Goal: Task Accomplishment & Management: Use online tool/utility

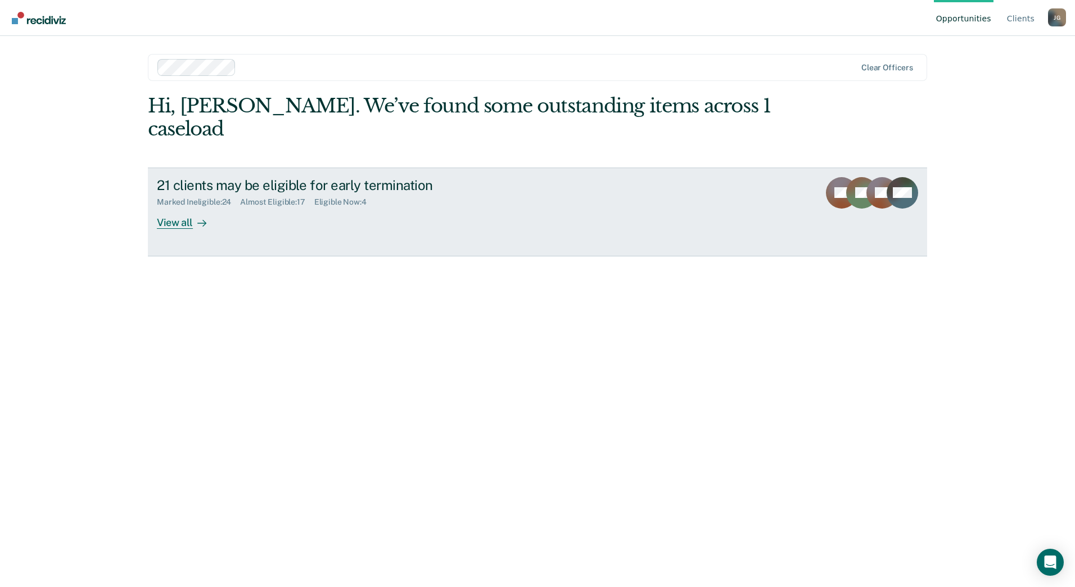
click at [164, 207] on div "View all" at bounding box center [188, 218] width 63 height 22
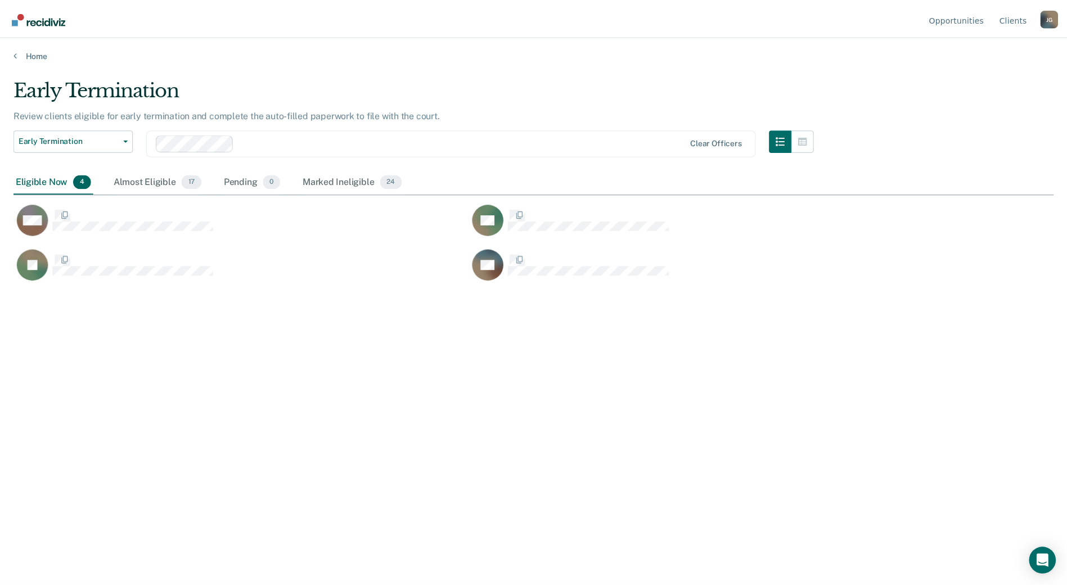
scroll to position [417, 1040]
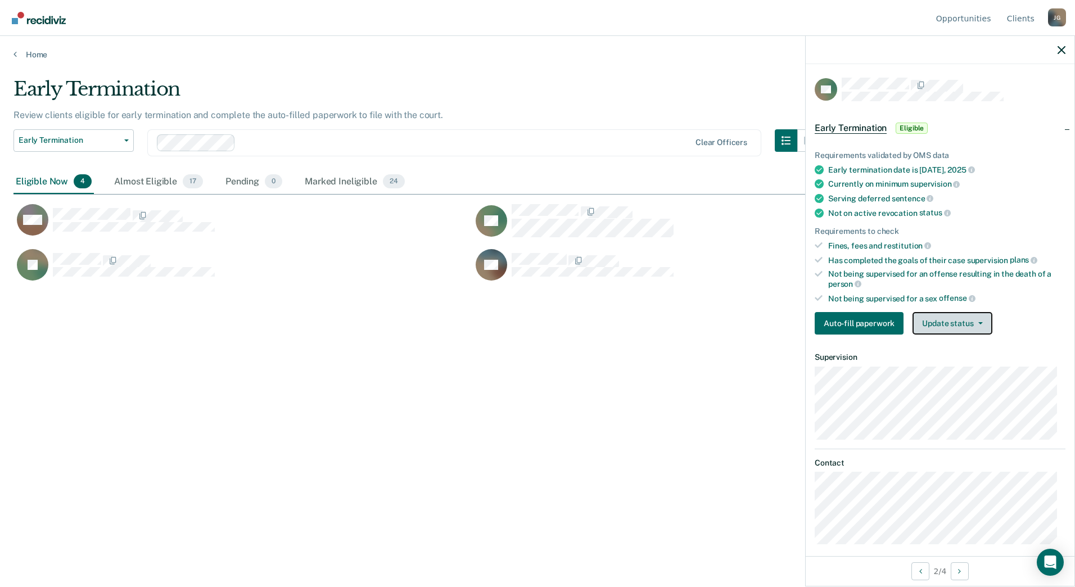
click at [961, 326] on button "Update status" at bounding box center [952, 323] width 79 height 22
click at [957, 377] on article "AC Early Termination Eligible Requirements validated by OMS data Early terminat…" at bounding box center [940, 311] width 251 height 467
click at [963, 326] on button "Update status" at bounding box center [952, 323] width 79 height 22
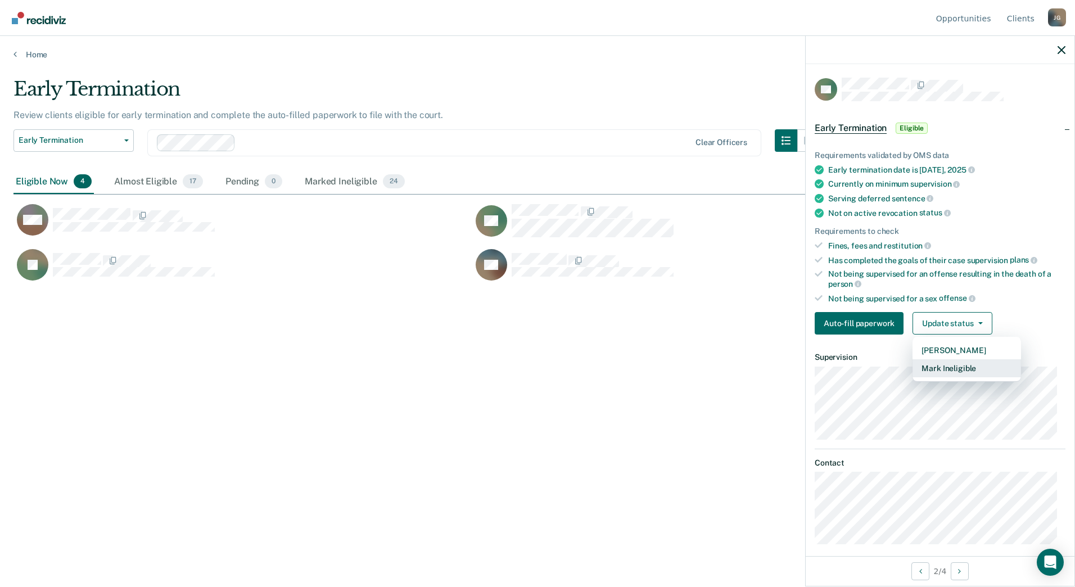
click at [960, 364] on button "Mark Ineligible" at bounding box center [967, 368] width 109 height 18
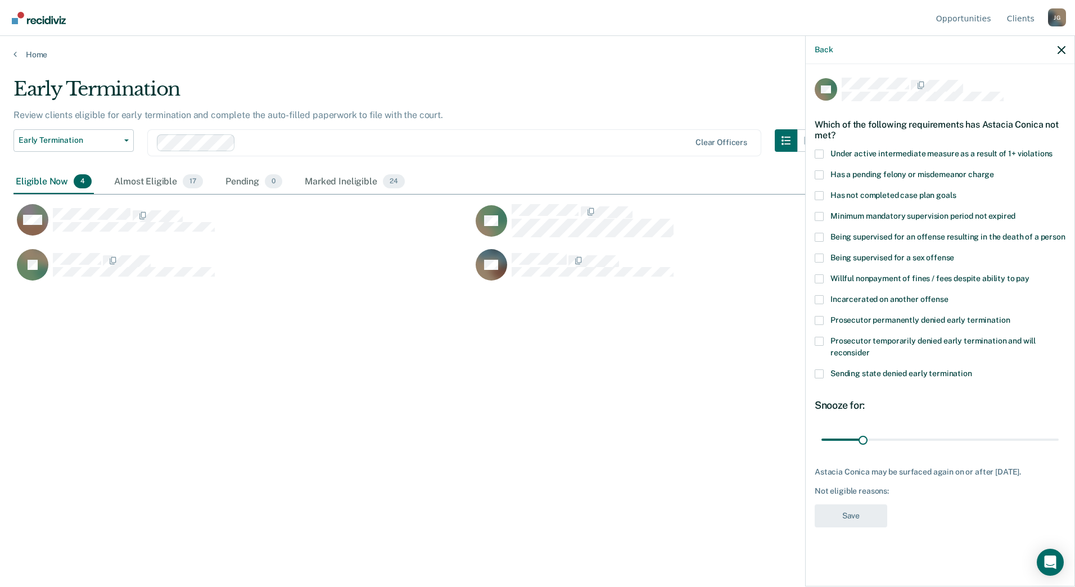
click at [818, 193] on span at bounding box center [819, 195] width 9 height 9
click at [956, 191] on input "Has not completed case plan goals" at bounding box center [956, 191] width 0 height 0
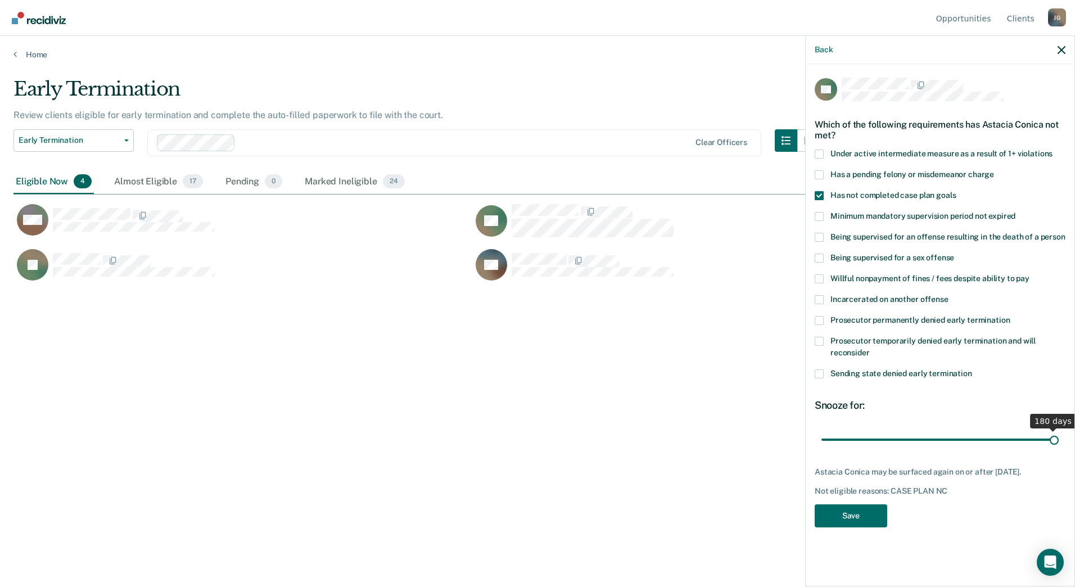
drag, startPoint x: 868, startPoint y: 437, endPoint x: 1124, endPoint y: 461, distance: 257.0
type input "180"
click at [1059, 449] on input "range" at bounding box center [939, 440] width 237 height 20
click at [861, 514] on button "Save" at bounding box center [851, 515] width 73 height 23
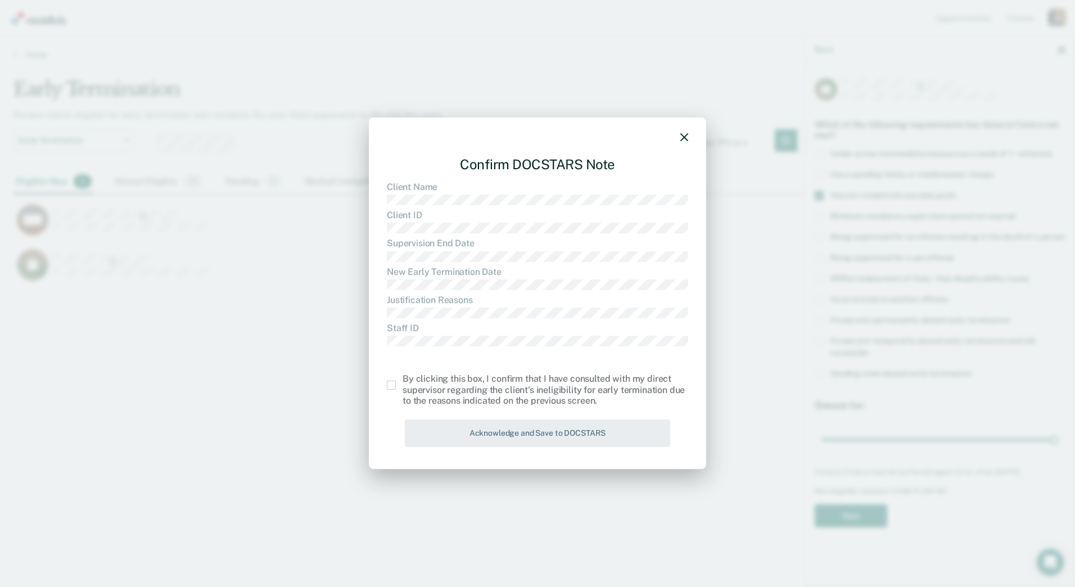
click at [390, 387] on span at bounding box center [391, 385] width 9 height 9
click at [403, 381] on input "checkbox" at bounding box center [403, 381] width 0 height 0
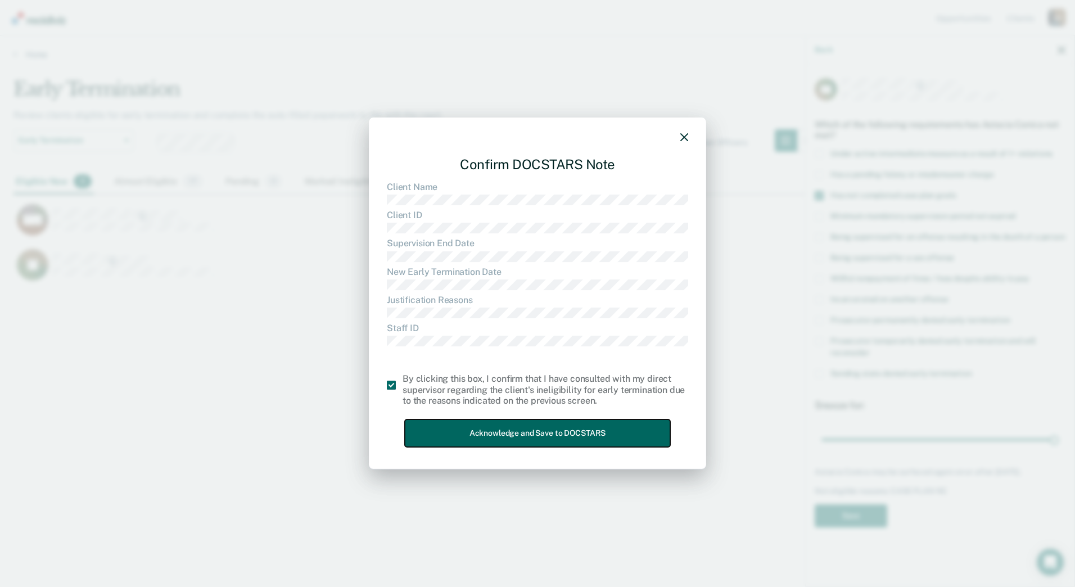
click at [463, 430] on button "Acknowledge and Save to DOCSTARS" at bounding box center [537, 433] width 265 height 28
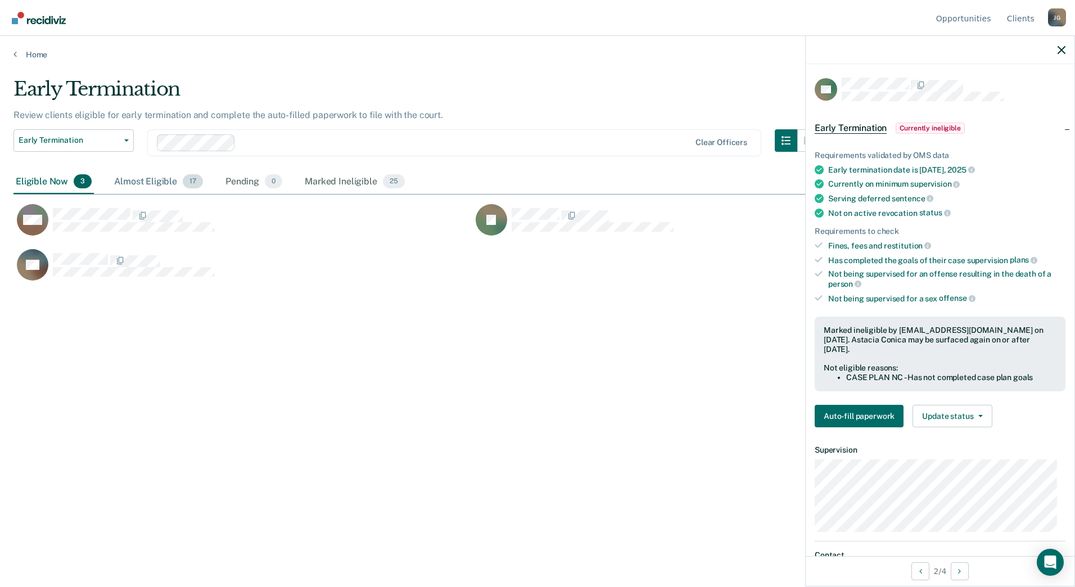
click at [174, 185] on div "Almost Eligible 17" at bounding box center [158, 182] width 93 height 25
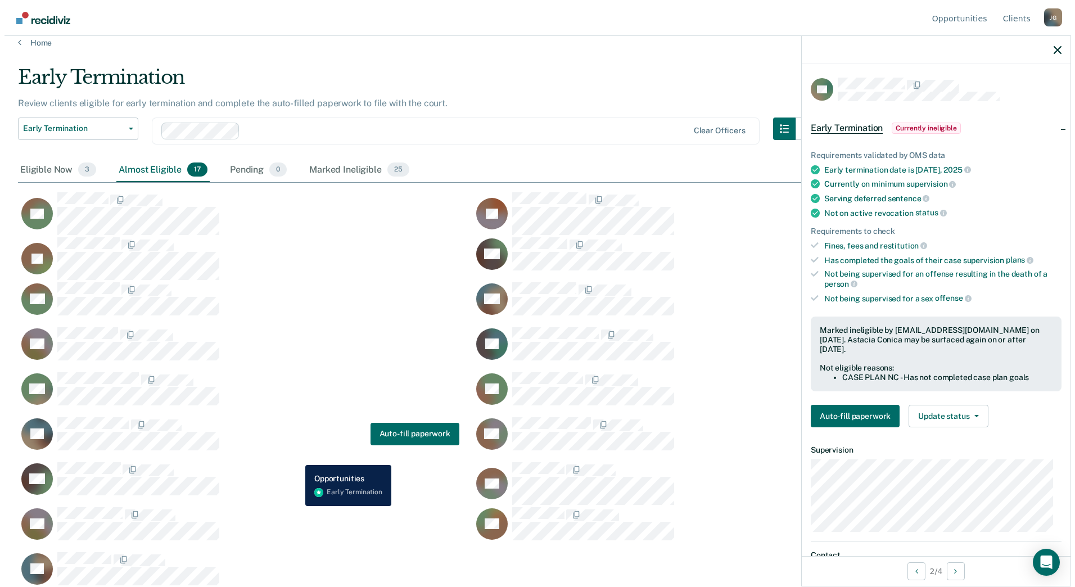
scroll to position [21, 0]
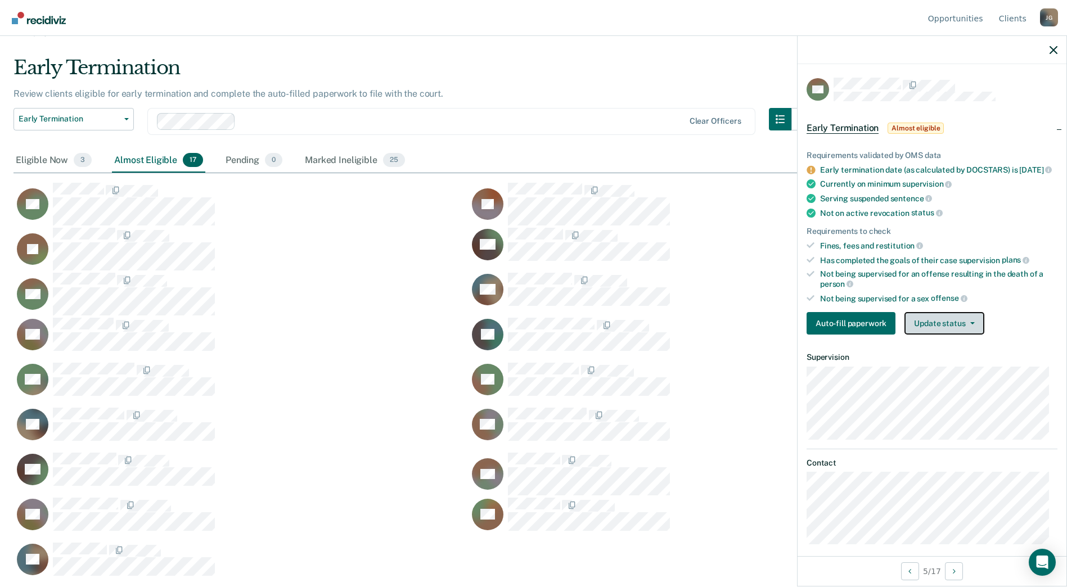
click at [959, 334] on button "Update status" at bounding box center [943, 323] width 79 height 22
click at [949, 377] on button "Mark Ineligible" at bounding box center [958, 368] width 109 height 18
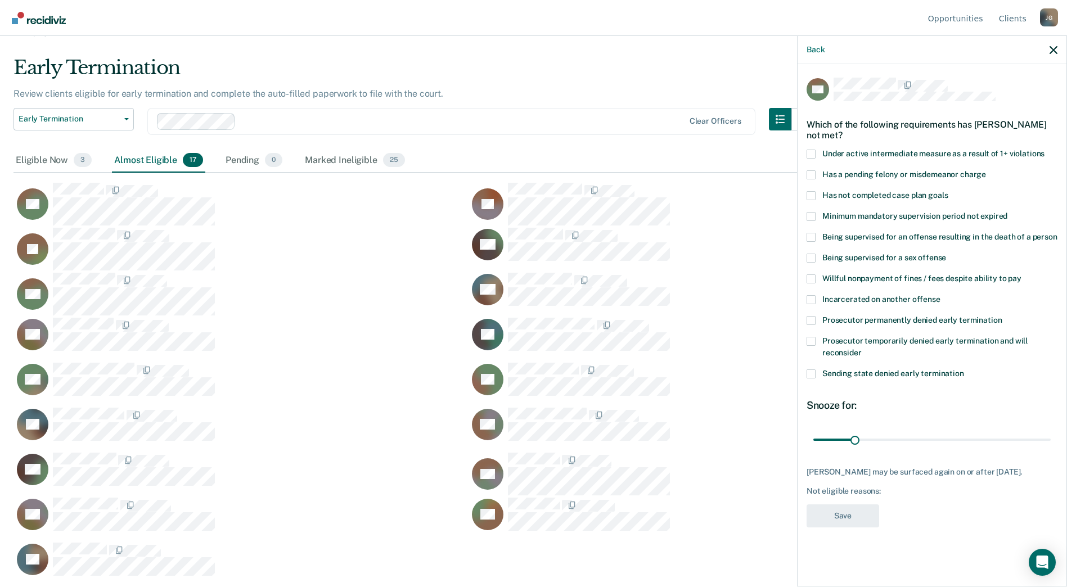
click at [812, 155] on span at bounding box center [810, 154] width 9 height 9
click at [1044, 150] on input "Under active intermediate measure as a result of 1+ violations" at bounding box center [1044, 150] width 0 height 0
click at [807, 191] on span at bounding box center [810, 195] width 9 height 9
click at [947, 191] on input "Has not completed case plan goals" at bounding box center [947, 191] width 0 height 0
drag, startPoint x: 853, startPoint y: 436, endPoint x: 1053, endPoint y: 446, distance: 199.8
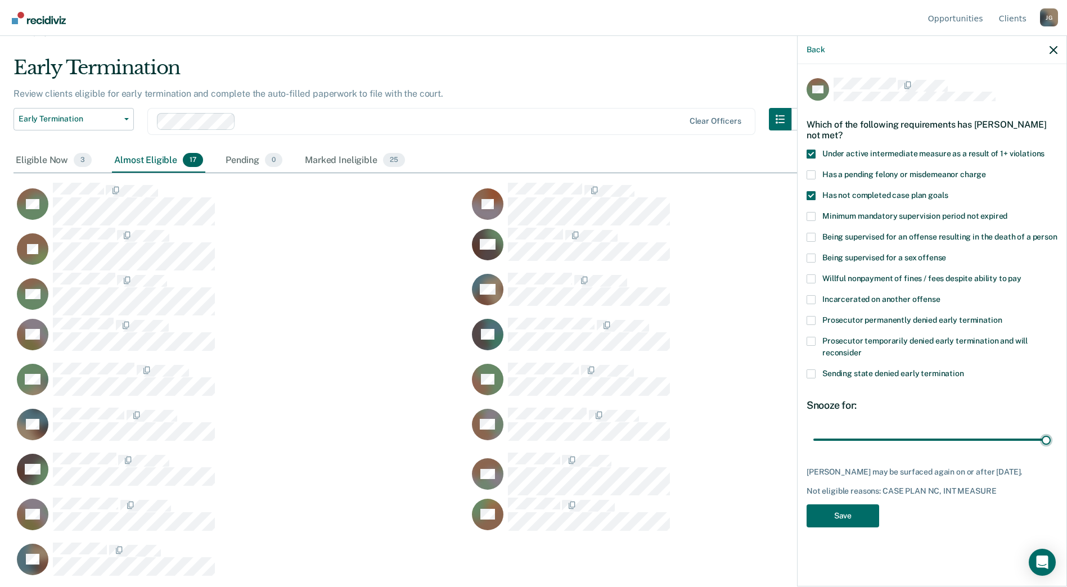
type input "180"
click at [1050, 446] on input "range" at bounding box center [931, 440] width 237 height 20
click at [837, 515] on button "Save" at bounding box center [842, 515] width 73 height 23
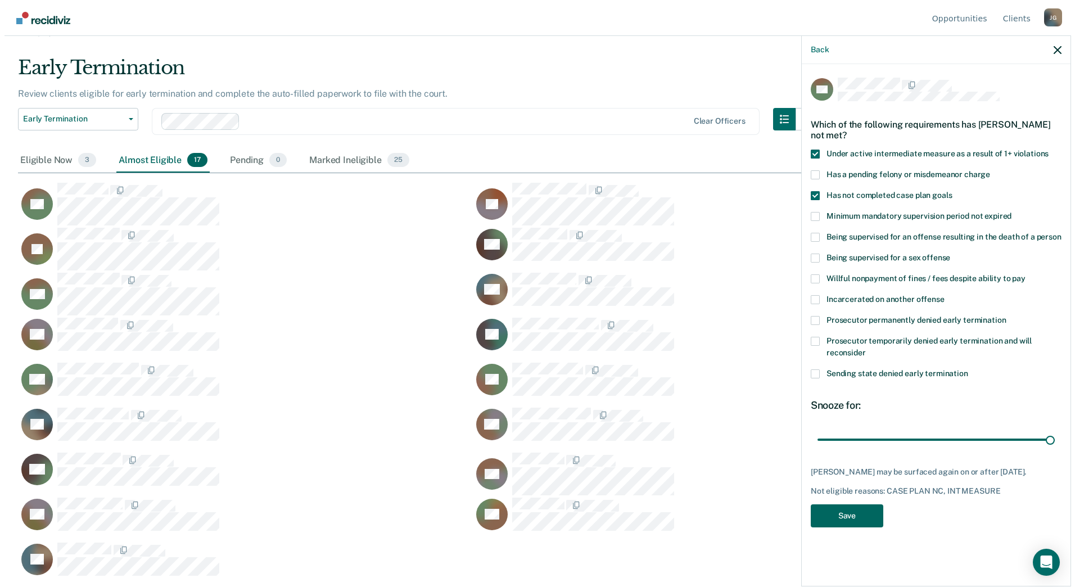
scroll to position [417, 1040]
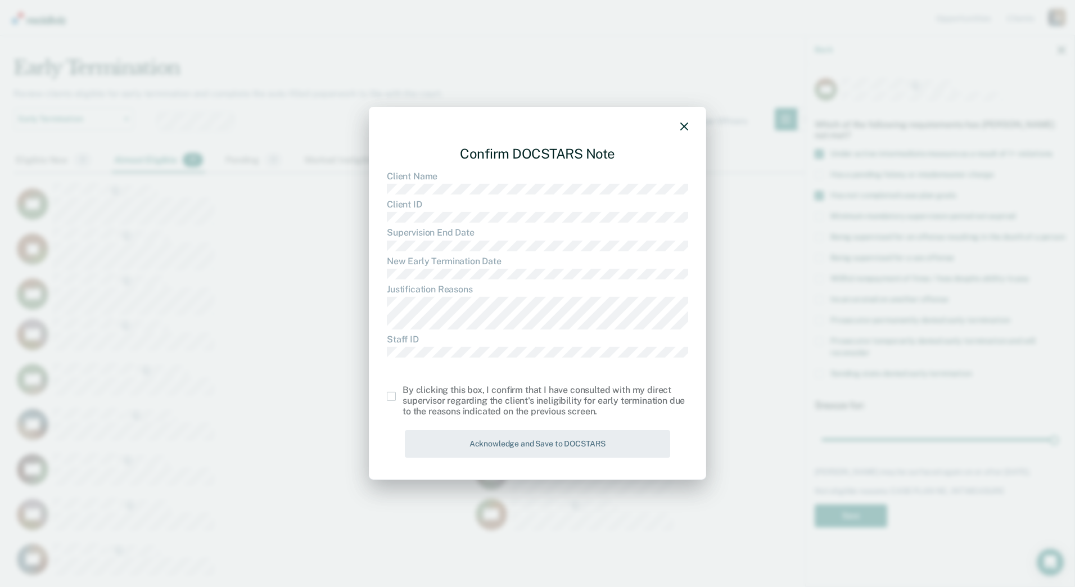
click at [389, 398] on span at bounding box center [391, 396] width 9 height 9
click at [403, 392] on input "checkbox" at bounding box center [403, 392] width 0 height 0
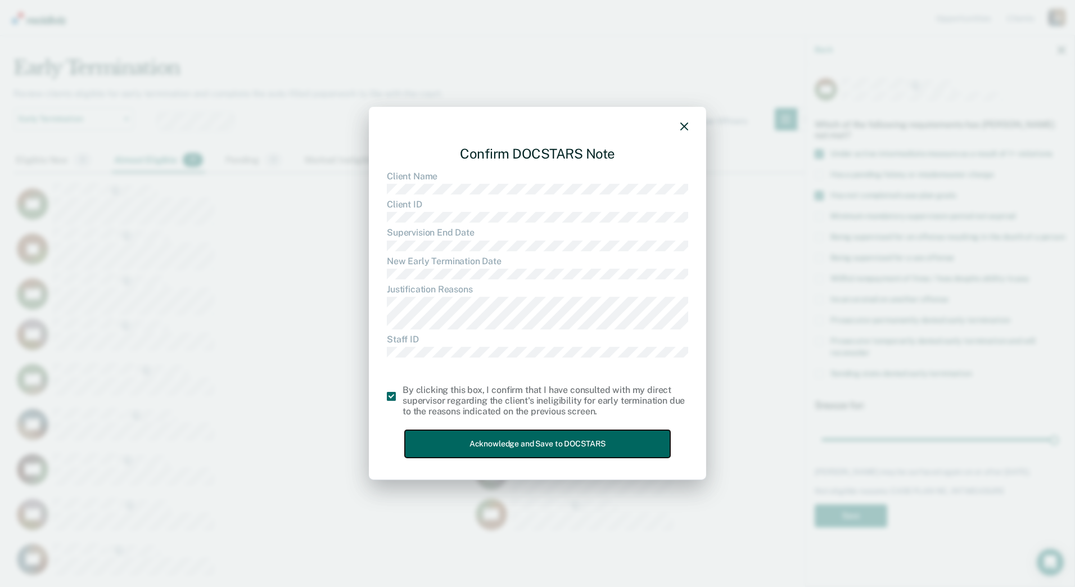
click at [458, 445] on button "Acknowledge and Save to DOCSTARS" at bounding box center [537, 444] width 265 height 28
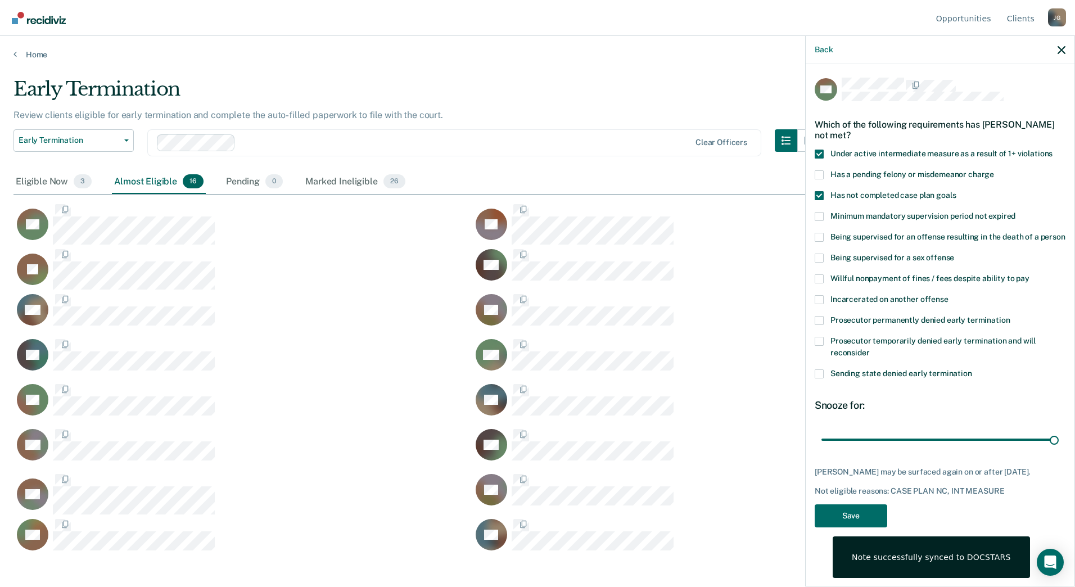
scroll to position [0, 0]
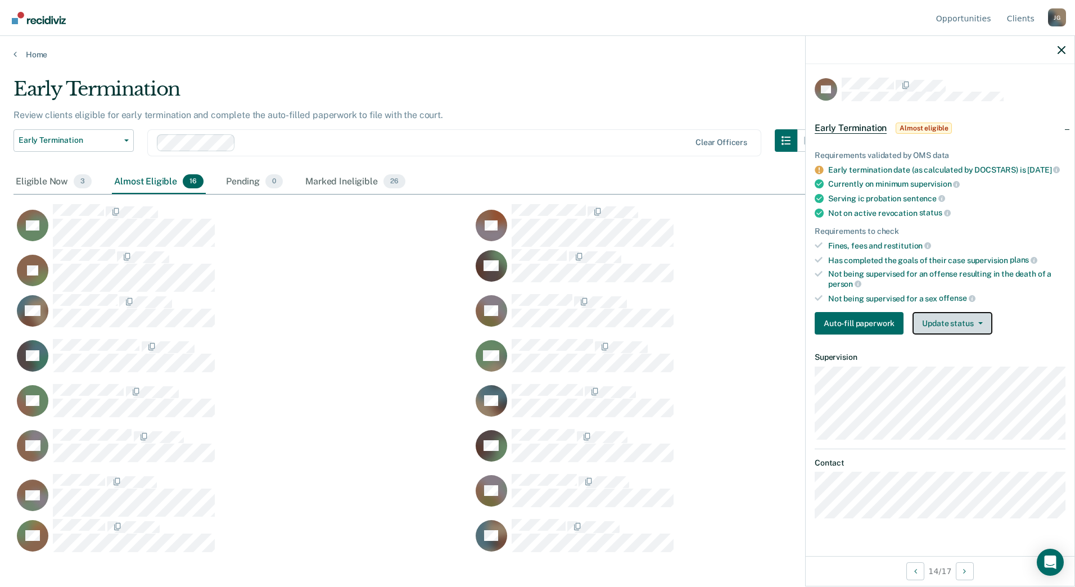
click at [981, 333] on button "Update status" at bounding box center [952, 323] width 79 height 22
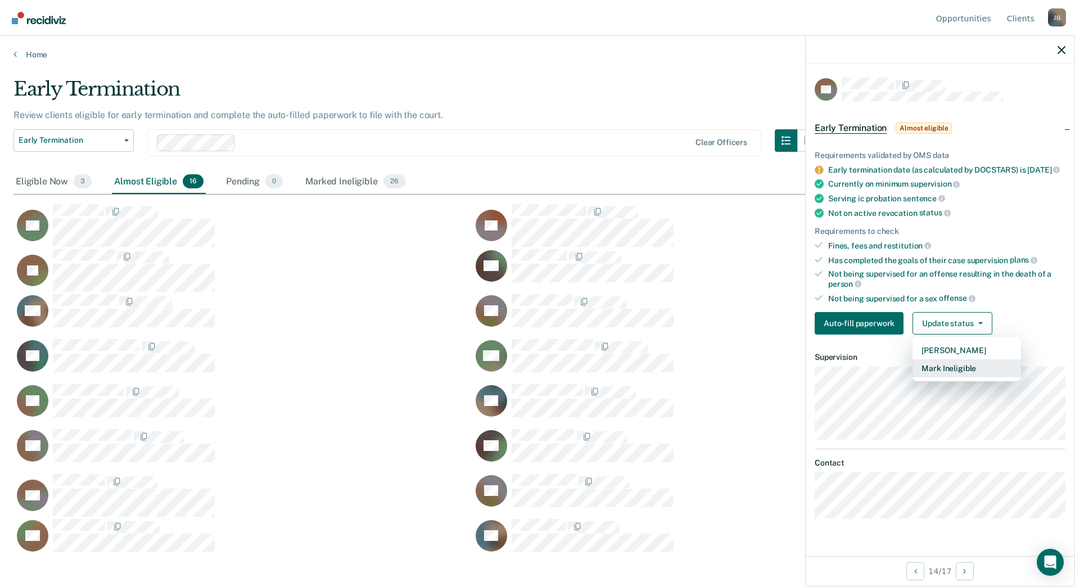
click at [961, 377] on button "Mark Ineligible" at bounding box center [967, 368] width 109 height 18
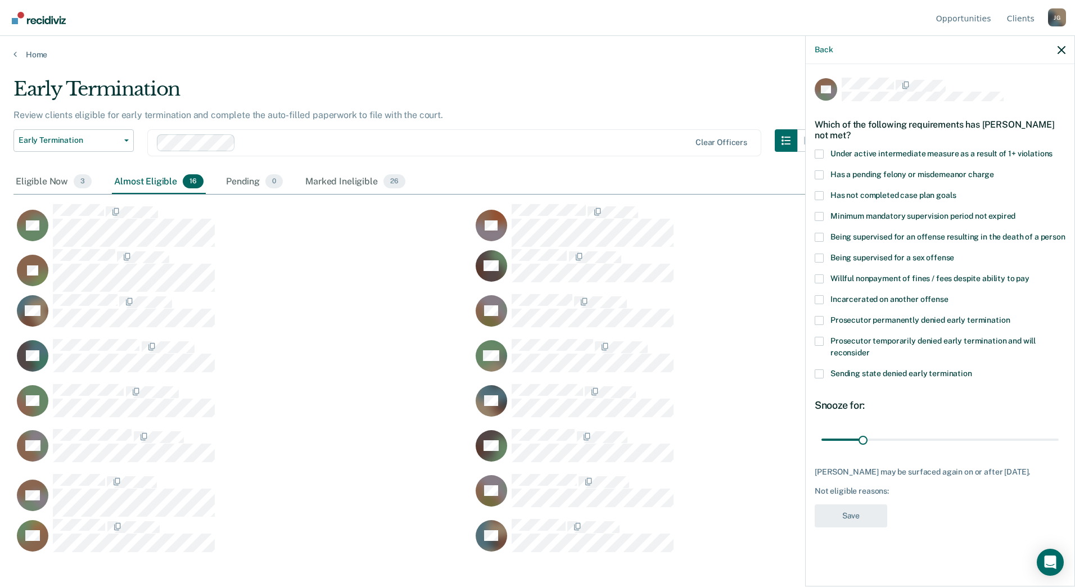
click at [809, 373] on div "SK Which of the following requirements has Scott Kelsh not met? Under active in…" at bounding box center [940, 324] width 269 height 520
click at [817, 372] on span at bounding box center [819, 373] width 9 height 9
click at [972, 369] on input "Sending state denied early termination" at bounding box center [972, 369] width 0 height 0
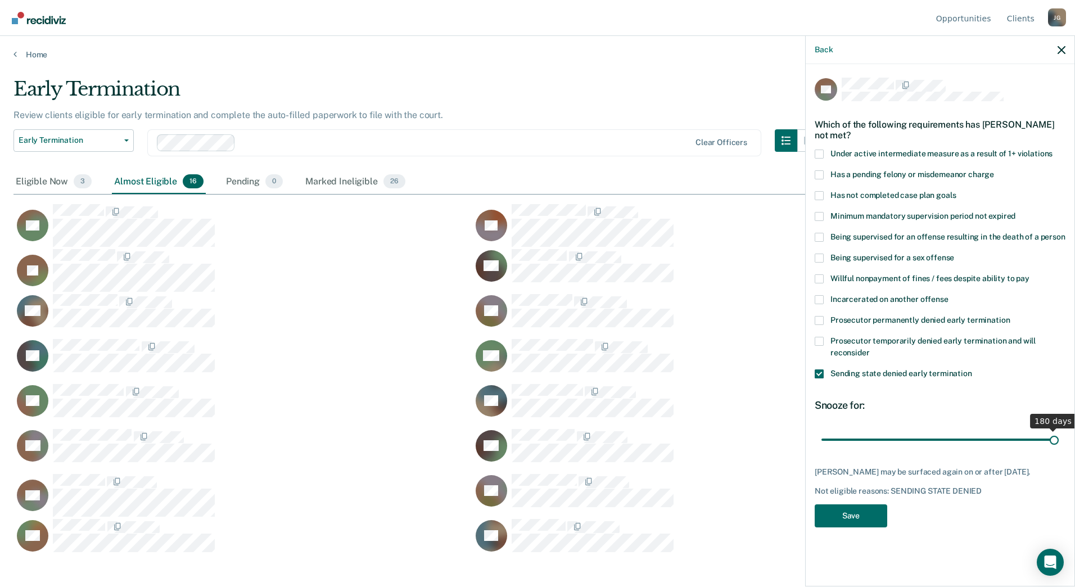
drag, startPoint x: 865, startPoint y: 436, endPoint x: 1171, endPoint y: 450, distance: 306.2
type input "180"
click at [1059, 449] on input "range" at bounding box center [939, 440] width 237 height 20
click at [873, 515] on button "Save" at bounding box center [851, 515] width 73 height 23
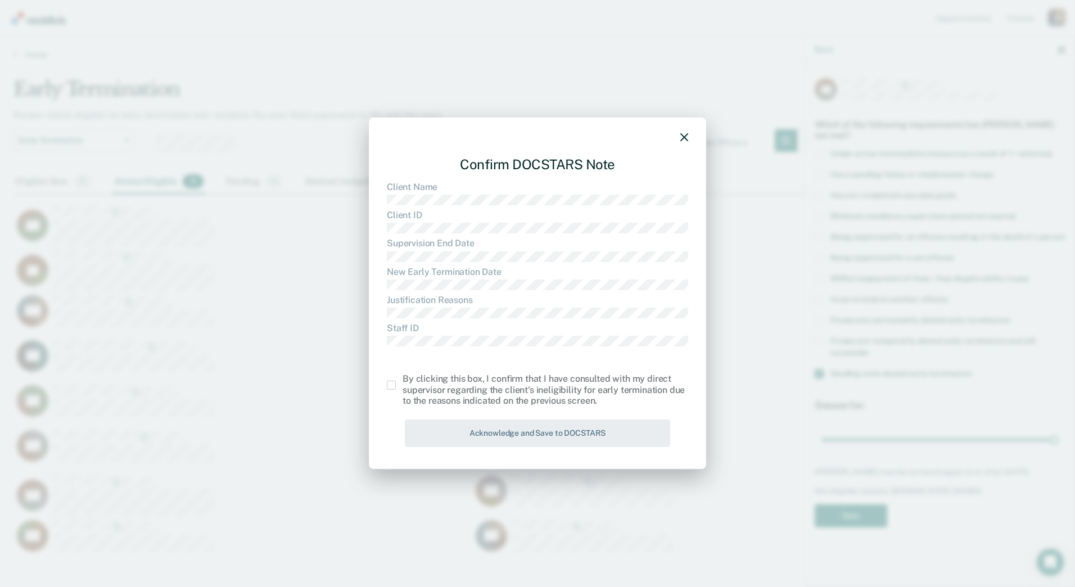
click at [389, 388] on span at bounding box center [391, 385] width 9 height 9
click at [403, 381] on input "checkbox" at bounding box center [403, 381] width 0 height 0
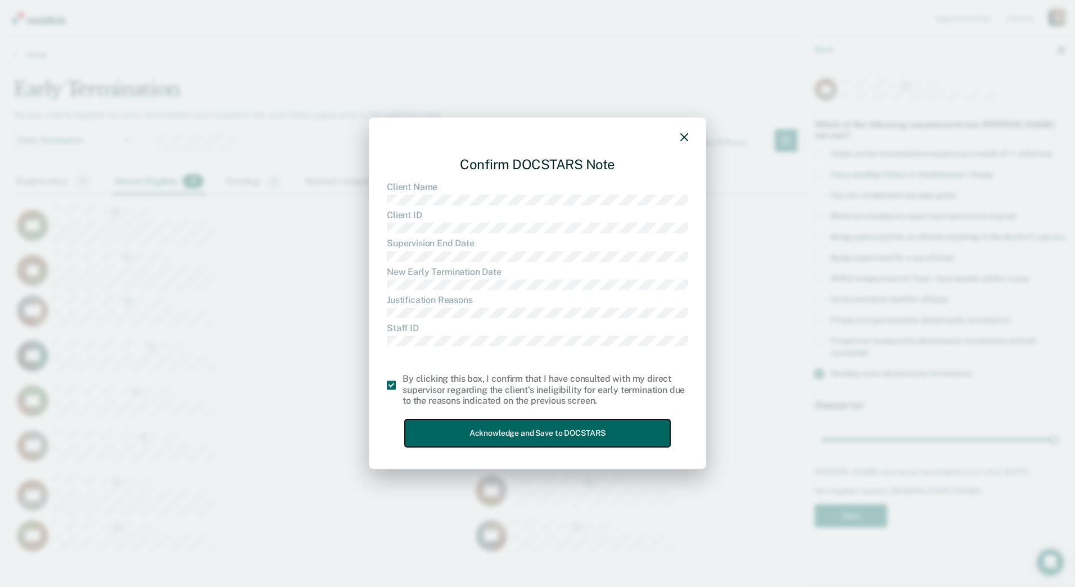
click at [433, 430] on button "Acknowledge and Save to DOCSTARS" at bounding box center [537, 433] width 265 height 28
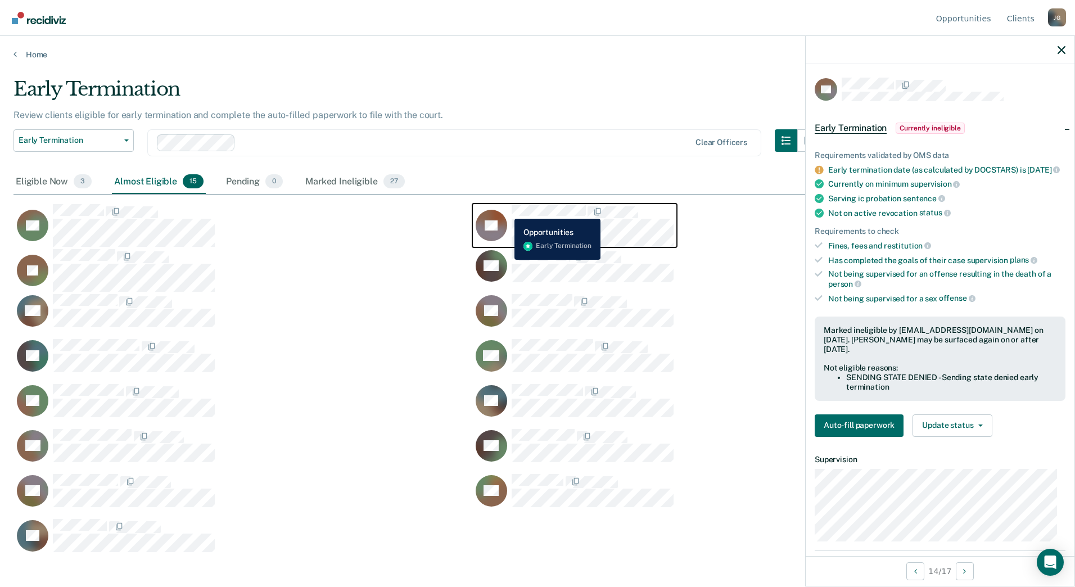
click at [506, 210] on rect "CaseloadOpportunityCell-261329" at bounding box center [491, 225] width 31 height 31
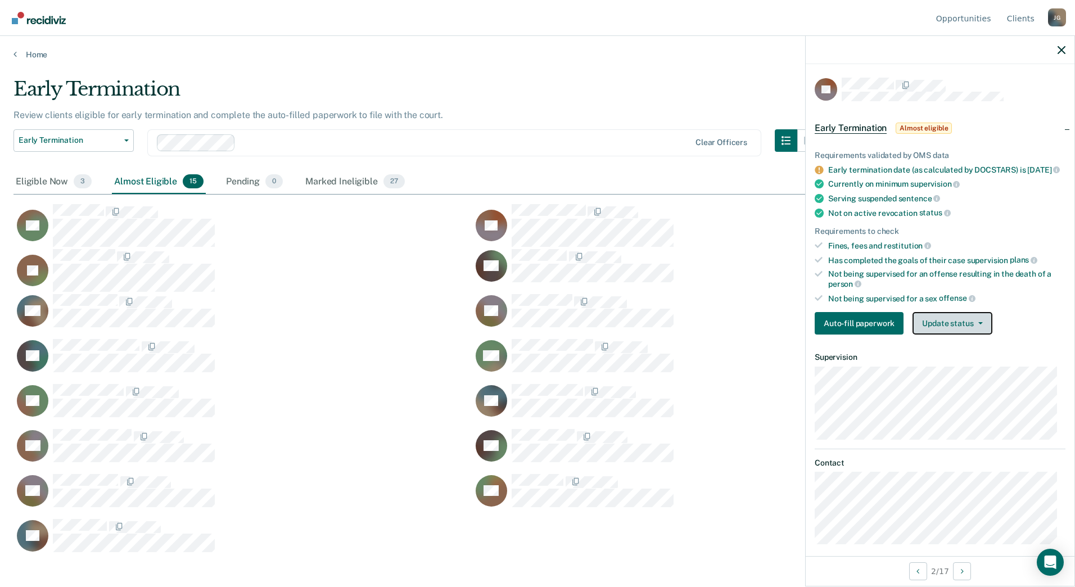
click at [959, 327] on button "Update status" at bounding box center [952, 323] width 79 height 22
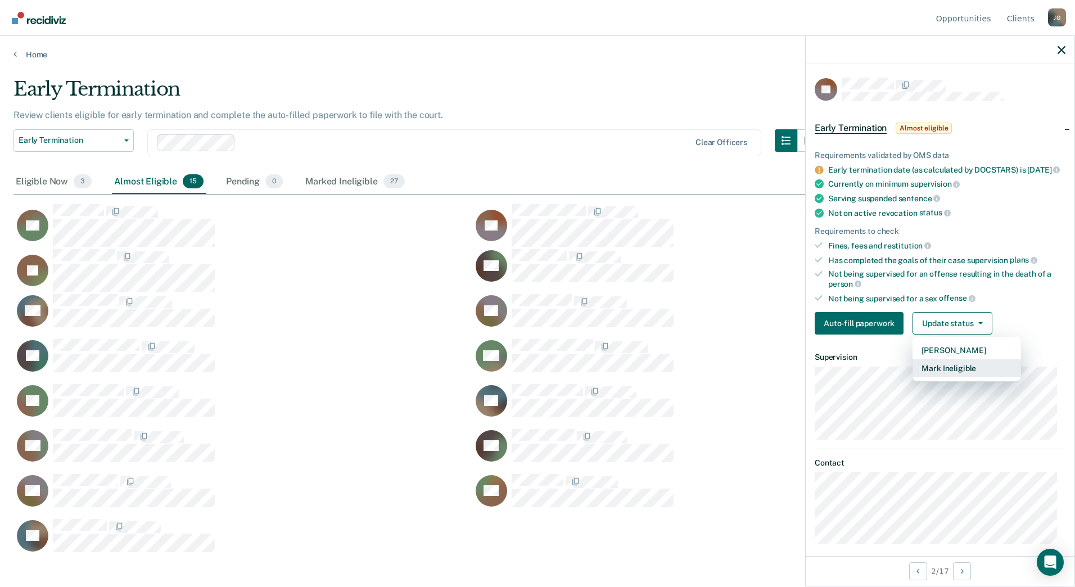
click at [954, 375] on button "Mark Ineligible" at bounding box center [967, 368] width 109 height 18
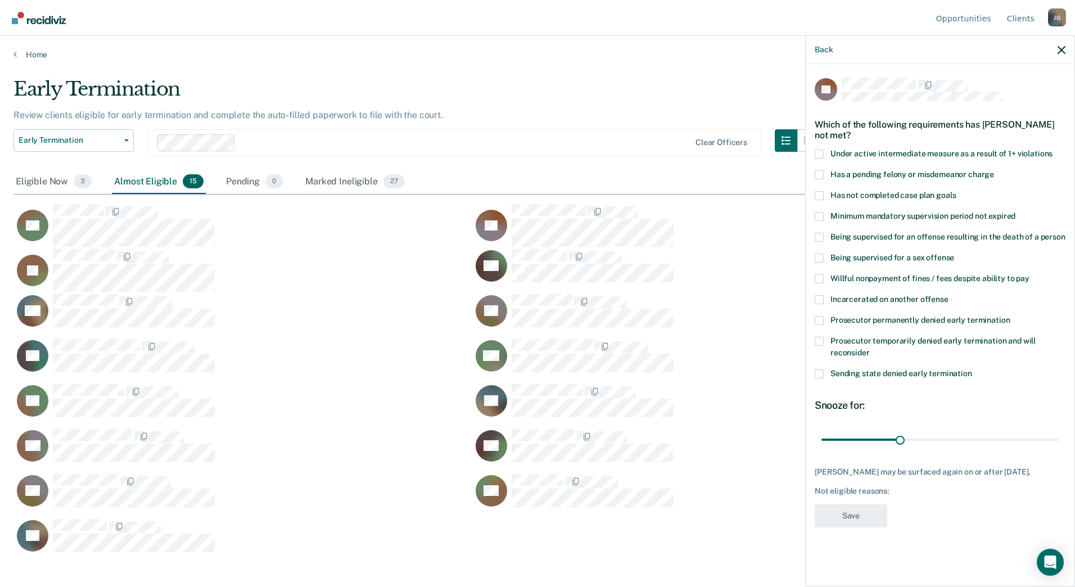
click at [821, 274] on span at bounding box center [819, 278] width 9 height 9
click at [1029, 274] on input "Willful nonpayment of fines / fees despite ability to pay" at bounding box center [1029, 274] width 0 height 0
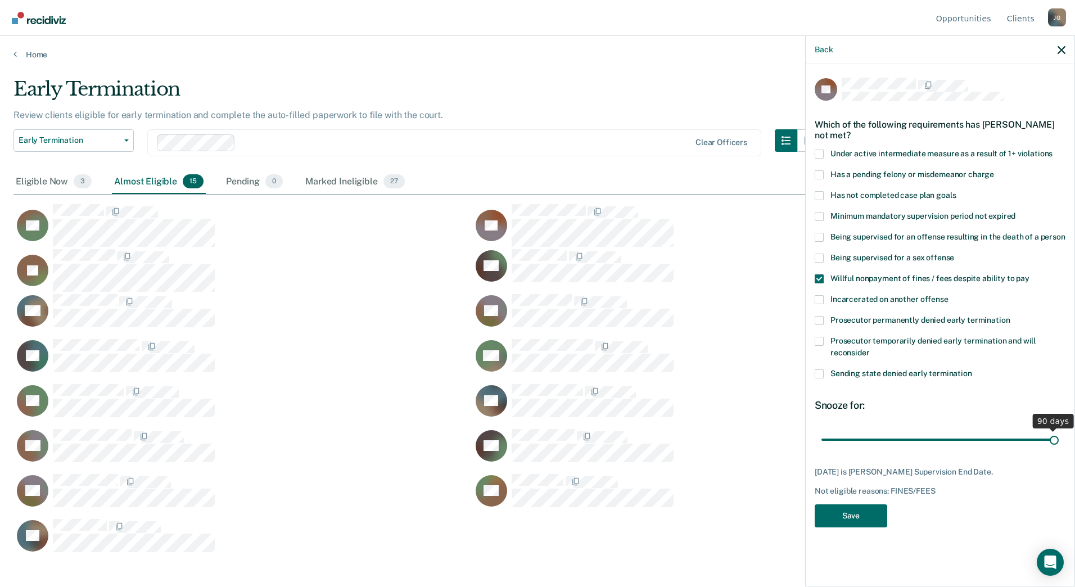
drag, startPoint x: 893, startPoint y: 439, endPoint x: 1091, endPoint y: 446, distance: 197.5
type input "90"
click at [1059, 446] on input "range" at bounding box center [939, 440] width 237 height 20
click at [841, 513] on button "Save" at bounding box center [851, 515] width 73 height 23
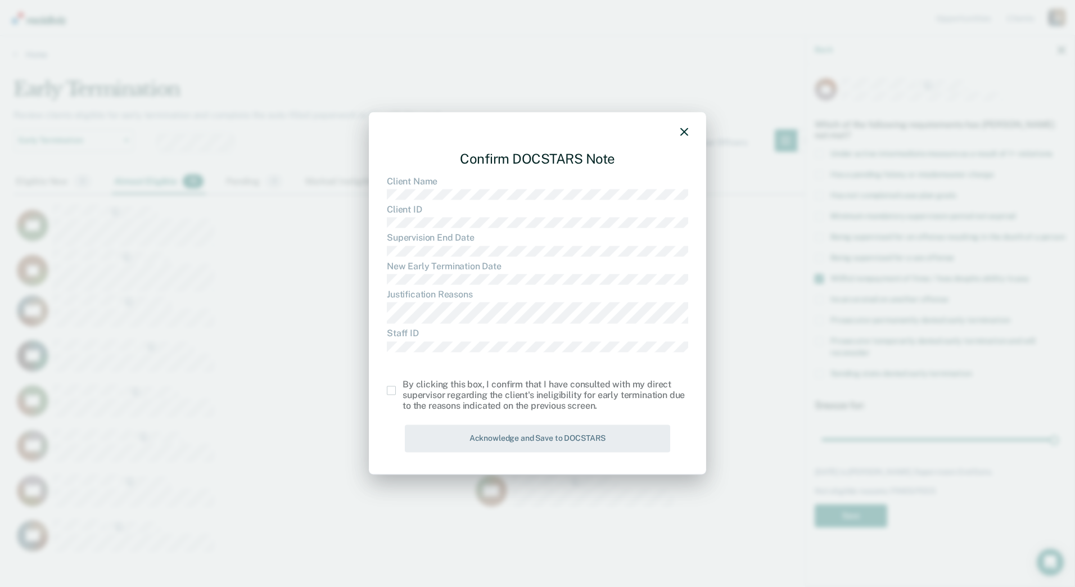
click at [389, 391] on span at bounding box center [391, 390] width 9 height 9
click at [403, 386] on input "checkbox" at bounding box center [403, 386] width 0 height 0
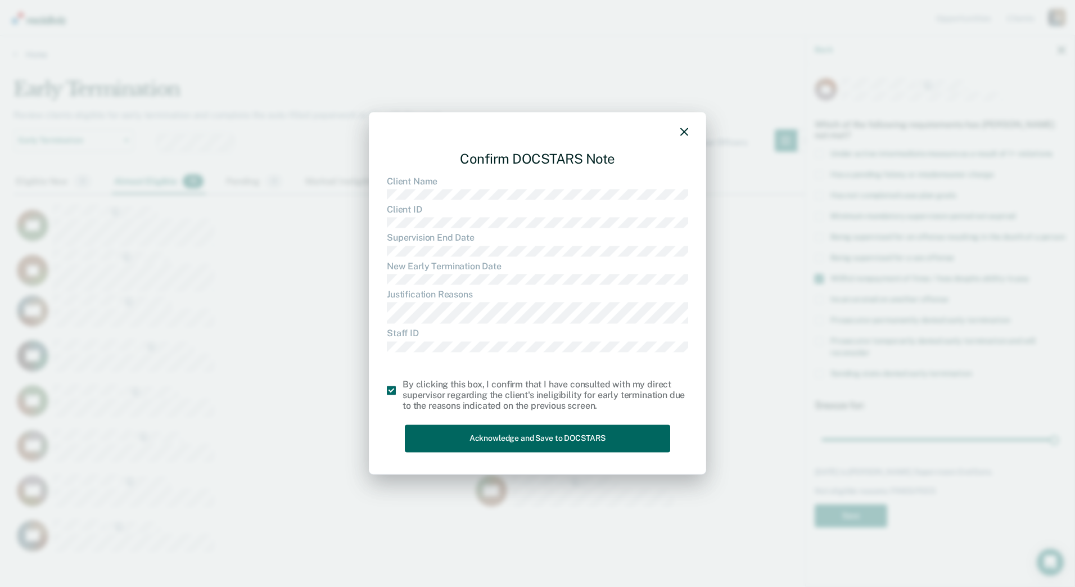
drag, startPoint x: 441, startPoint y: 423, endPoint x: 446, endPoint y: 430, distance: 8.1
click at [442, 424] on div "Confirm DOCSTARS Note Client Name Client ID Supervision End Date New Early Term…" at bounding box center [537, 299] width 301 height 315
click at [448, 431] on button "Acknowledge and Save to DOCSTARS" at bounding box center [537, 439] width 265 height 28
